Goal: Transaction & Acquisition: Purchase product/service

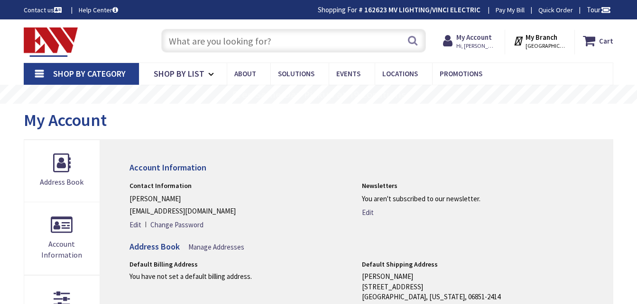
click at [264, 46] on input "text" at bounding box center [293, 41] width 264 height 24
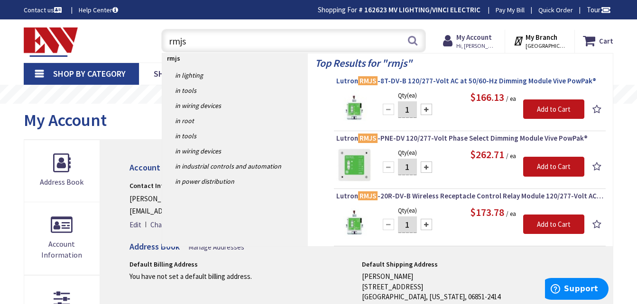
type input "rmjs"
click at [420, 82] on span "Lutron RMJS -8T-DV-B 120/277-Volt AC at 50/60-Hz Dimming Module Vive PowPak®" at bounding box center [469, 80] width 267 height 9
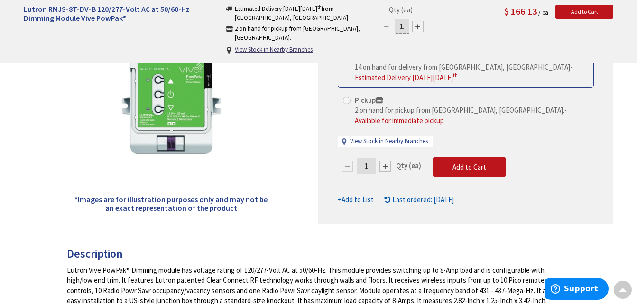
scroll to position [165, 0]
